Goal: Navigation & Orientation: Find specific page/section

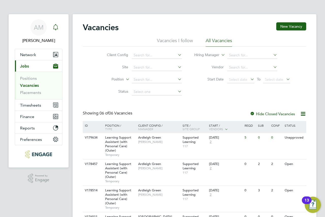
click at [56, 25] on icon "Main navigation" at bounding box center [55, 26] width 5 height 5
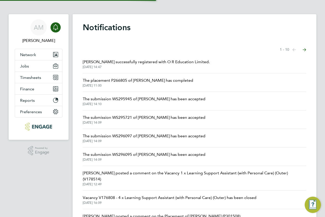
click at [56, 25] on icon "Main navigation" at bounding box center [55, 26] width 5 height 5
